Goal: Navigation & Orientation: Find specific page/section

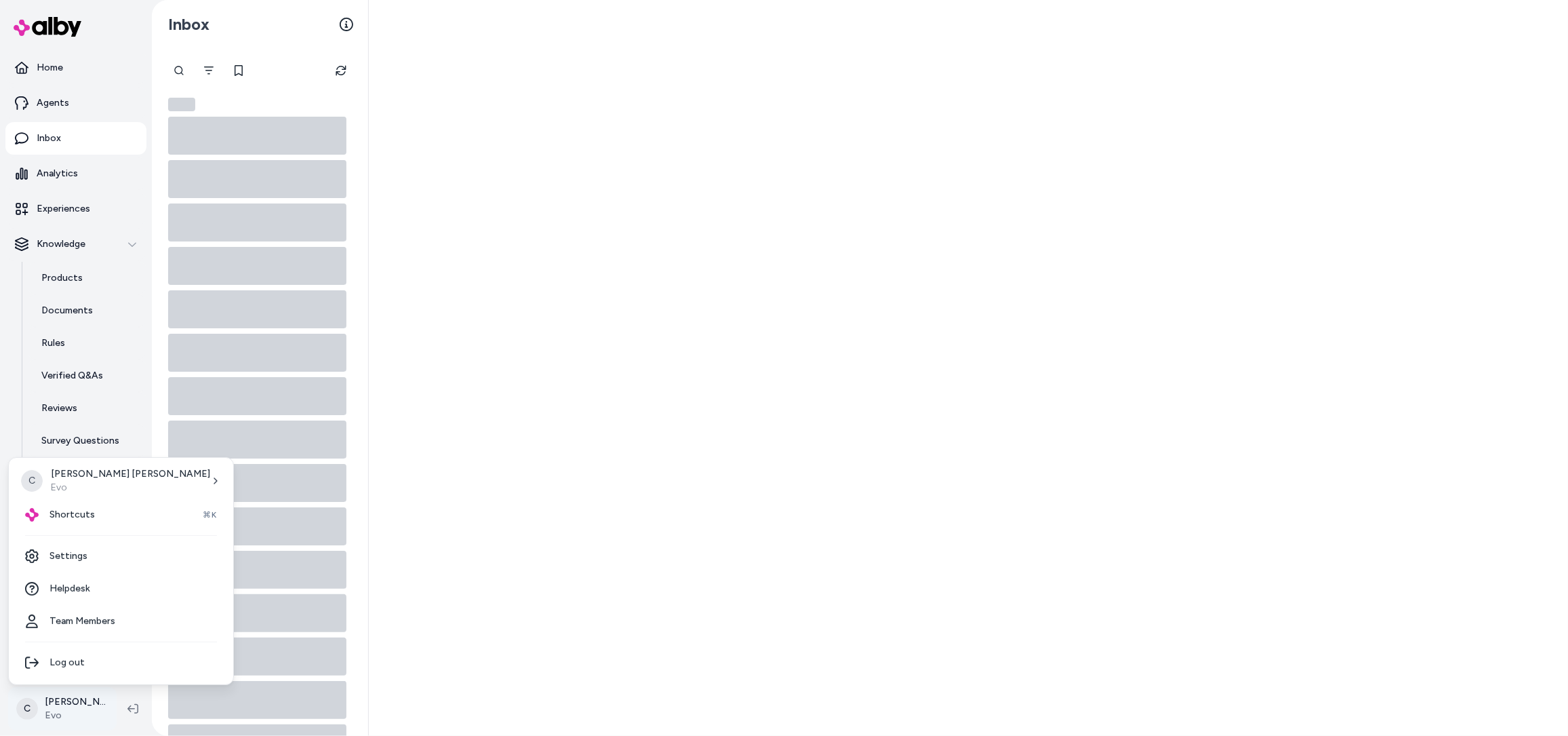
click at [47, 714] on html "Home Agents Inbox Analytics Experiences Knowledge Products Documents Rules Veri…" at bounding box center [784, 368] width 1568 height 736
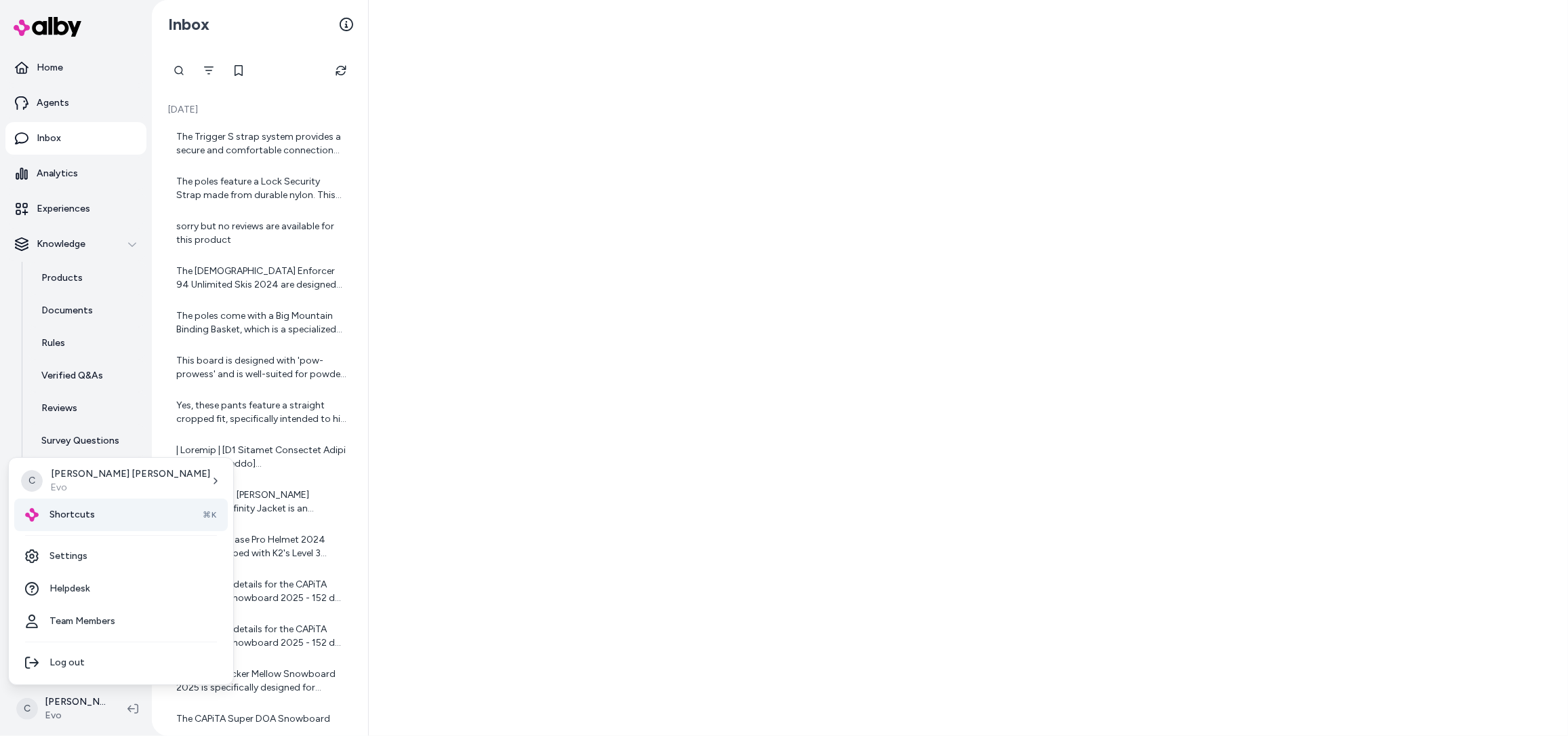
click at [100, 509] on div "Shortcuts ⌘K" at bounding box center [121, 514] width 213 height 33
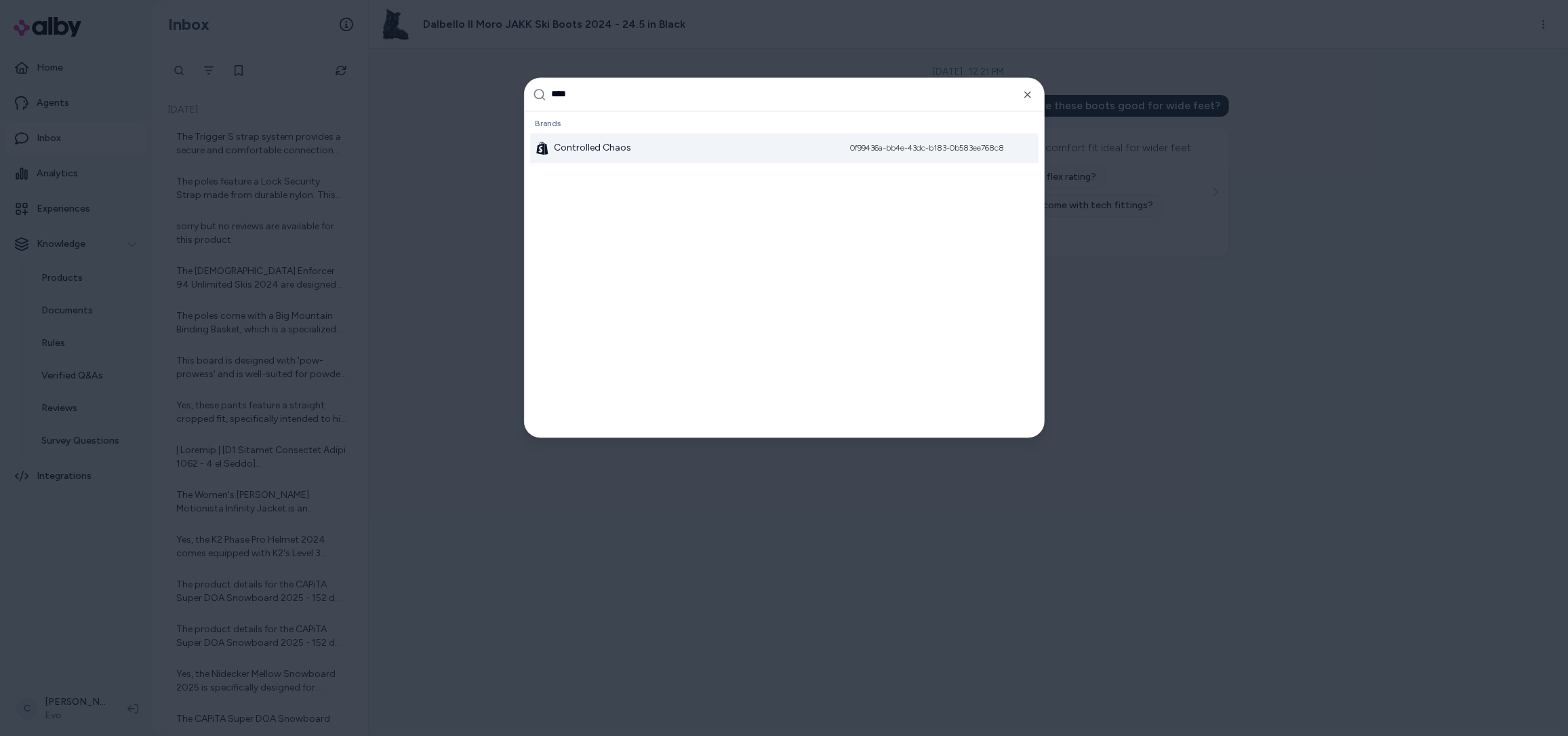
type input "*****"
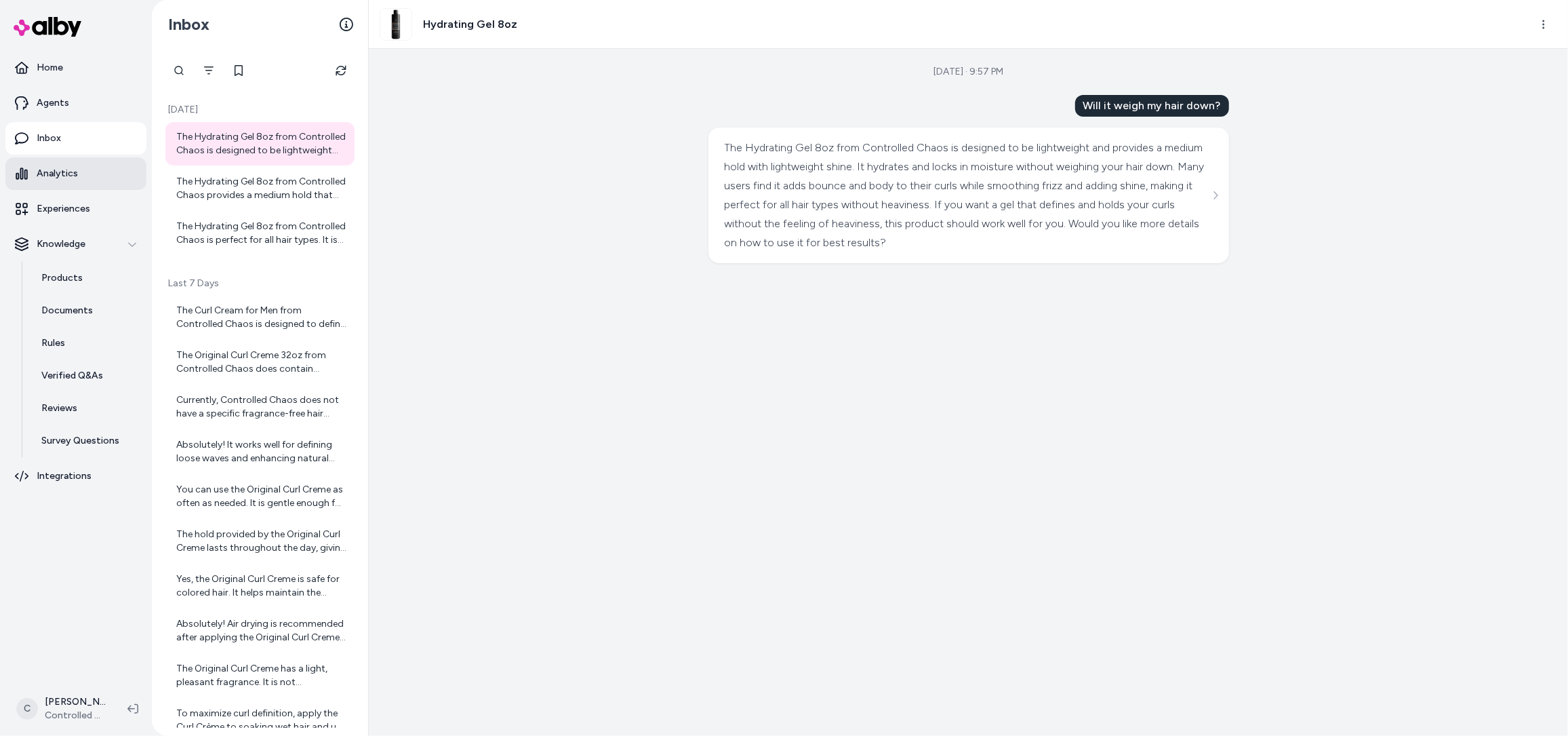
click at [67, 176] on p "Analytics" at bounding box center [57, 173] width 41 height 13
